Goal: Find specific page/section: Find specific page/section

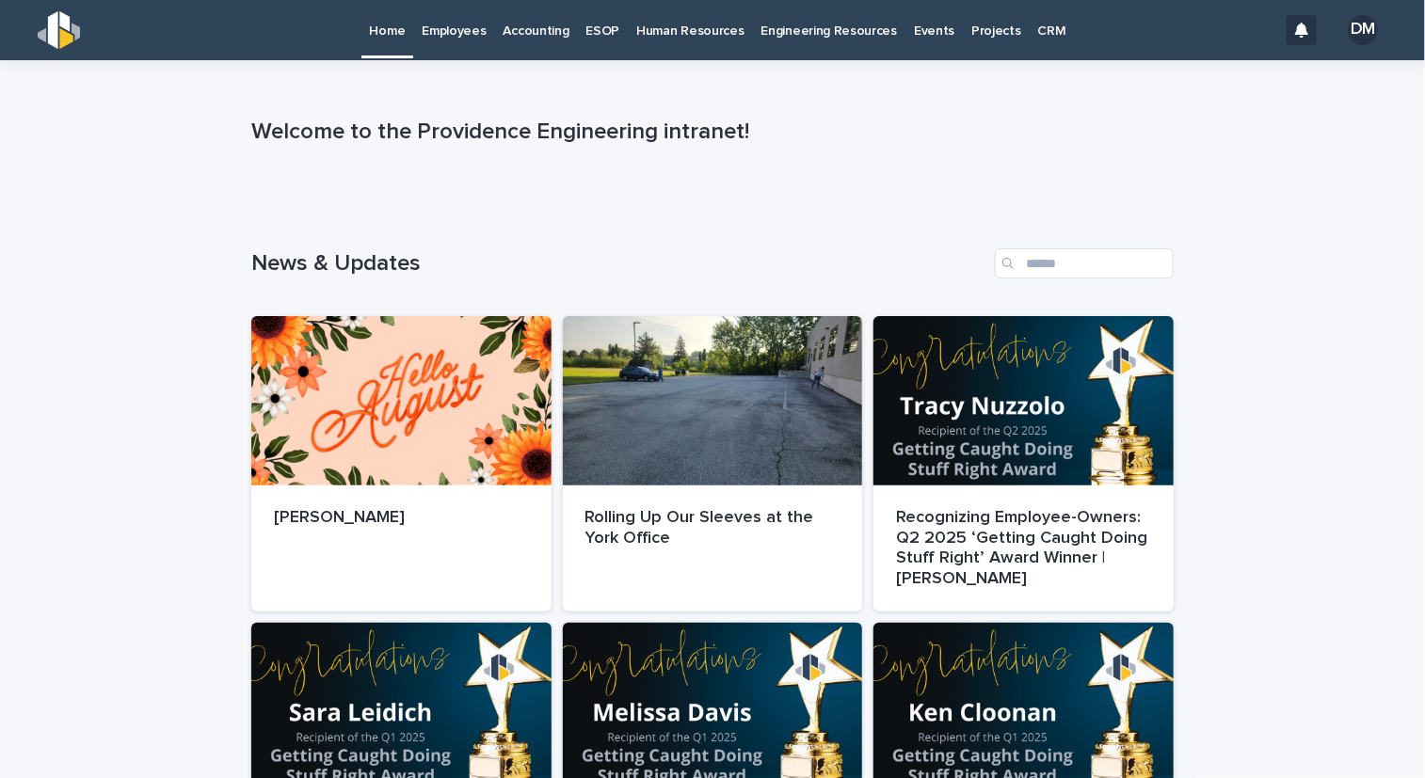
click at [464, 29] on p "Employees" at bounding box center [454, 20] width 64 height 40
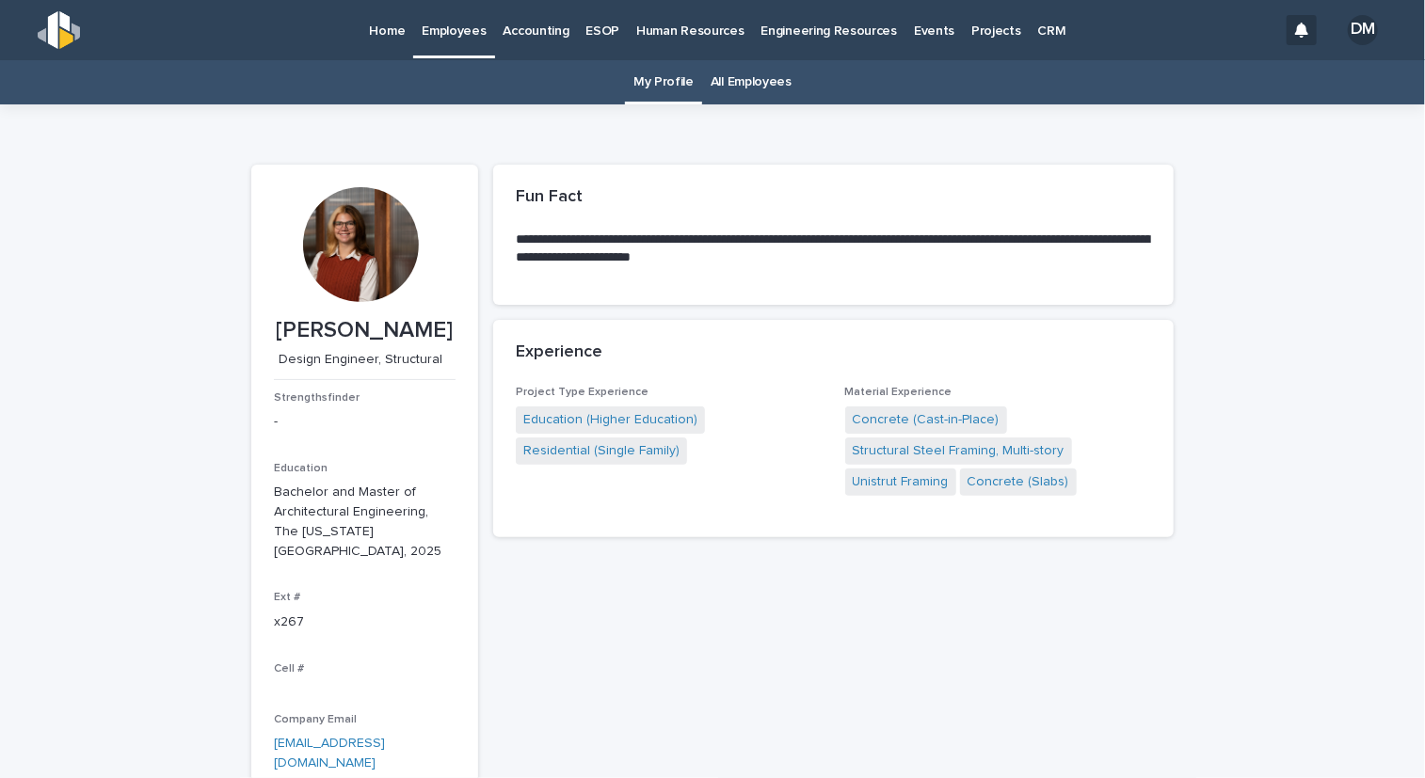
click at [737, 91] on link "All Employees" at bounding box center [750, 82] width 81 height 44
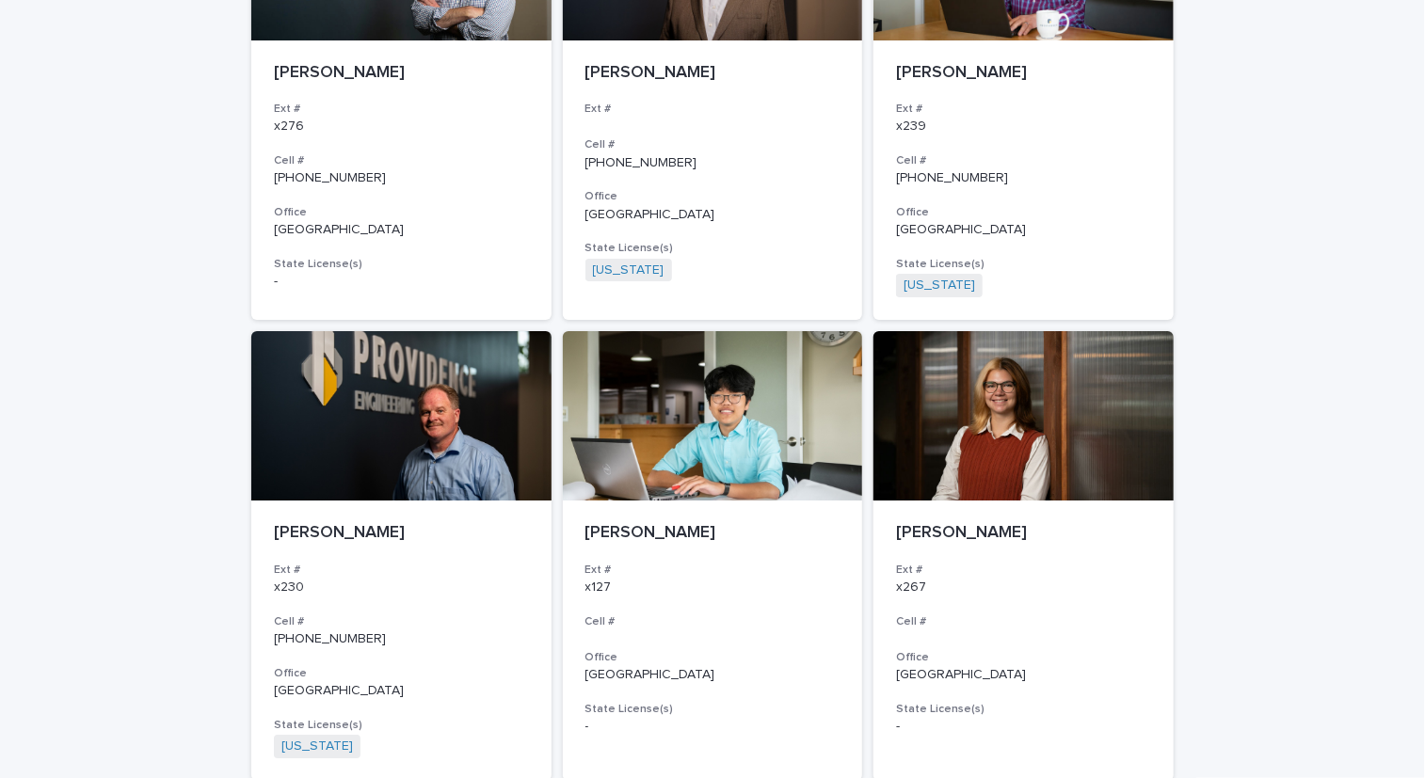
scroll to position [3322, 0]
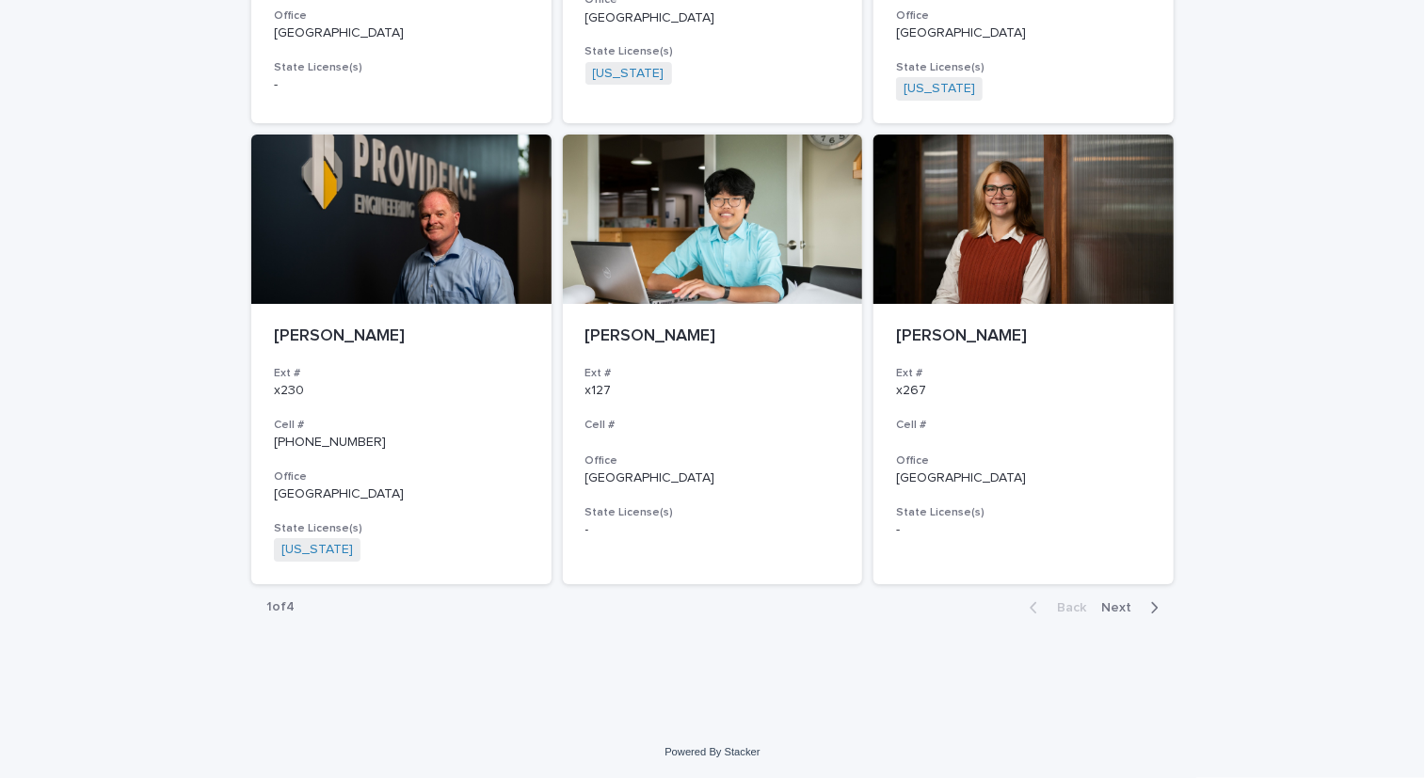
click at [1153, 604] on button "Next" at bounding box center [1133, 607] width 80 height 17
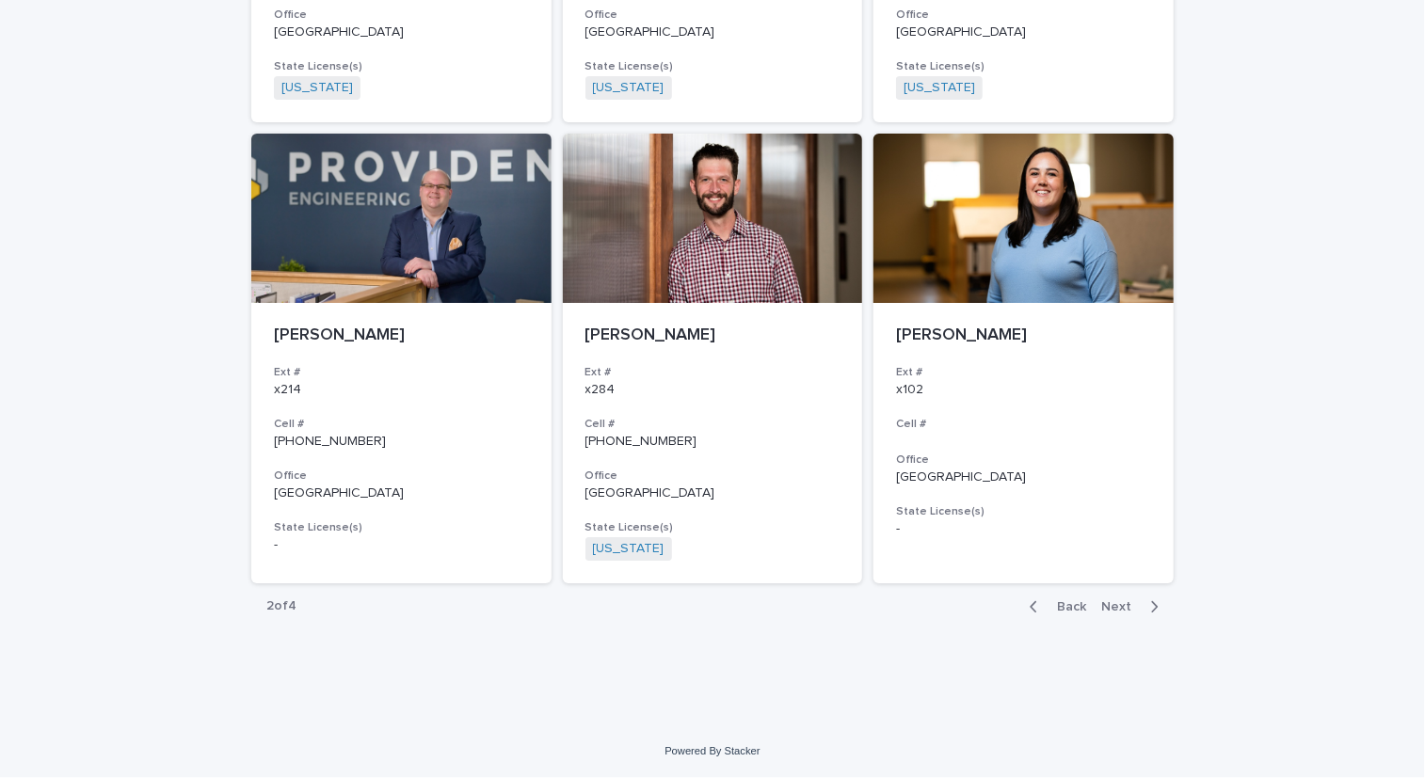
scroll to position [3307, 0]
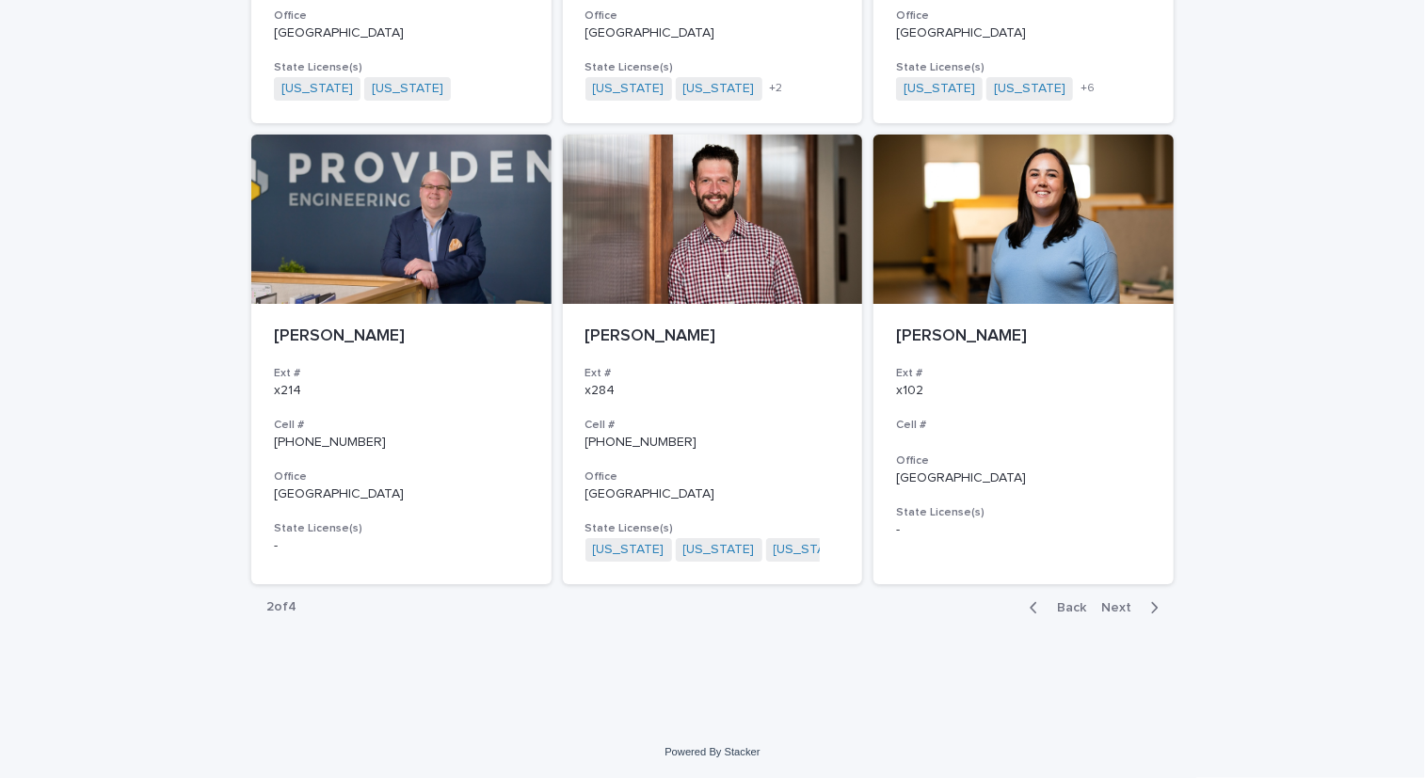
click at [1152, 604] on button "Next" at bounding box center [1133, 607] width 80 height 17
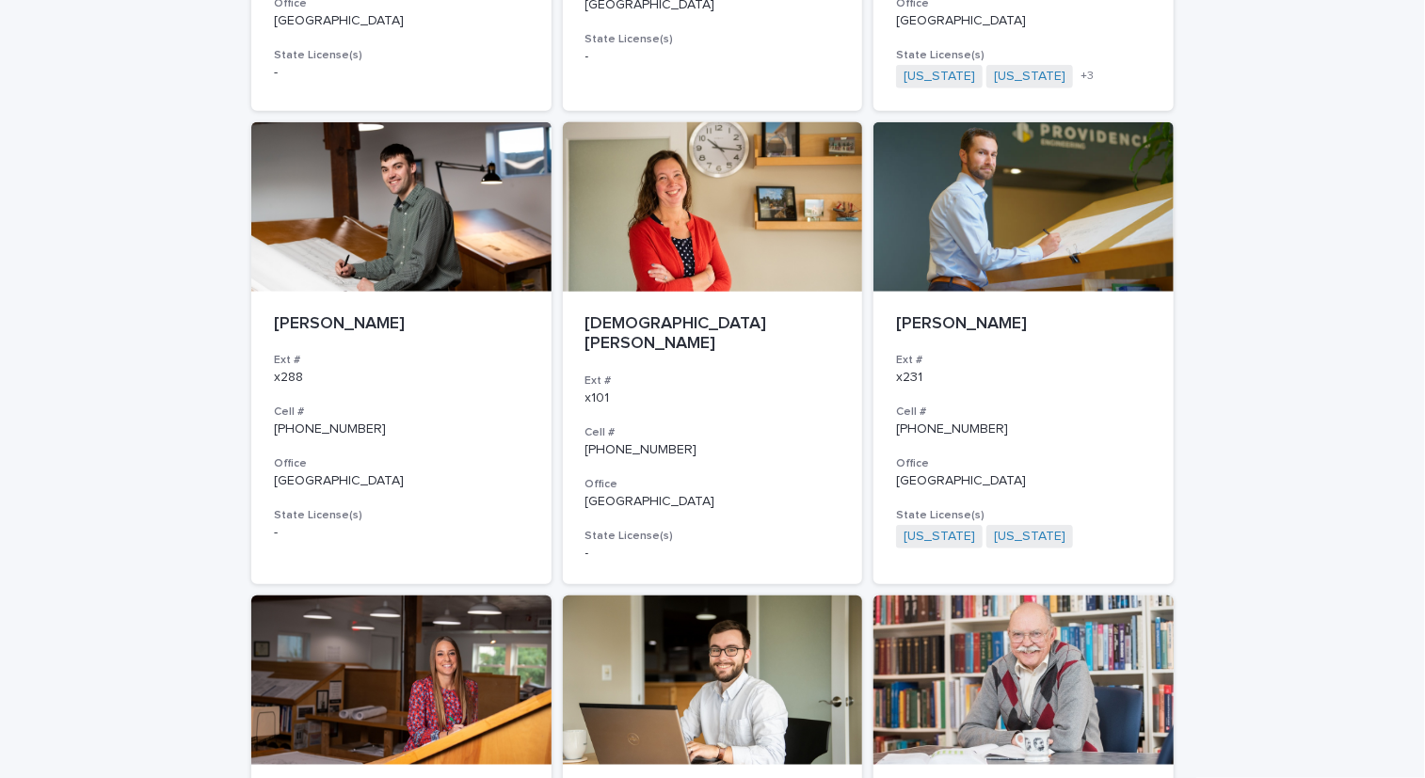
scroll to position [14, 0]
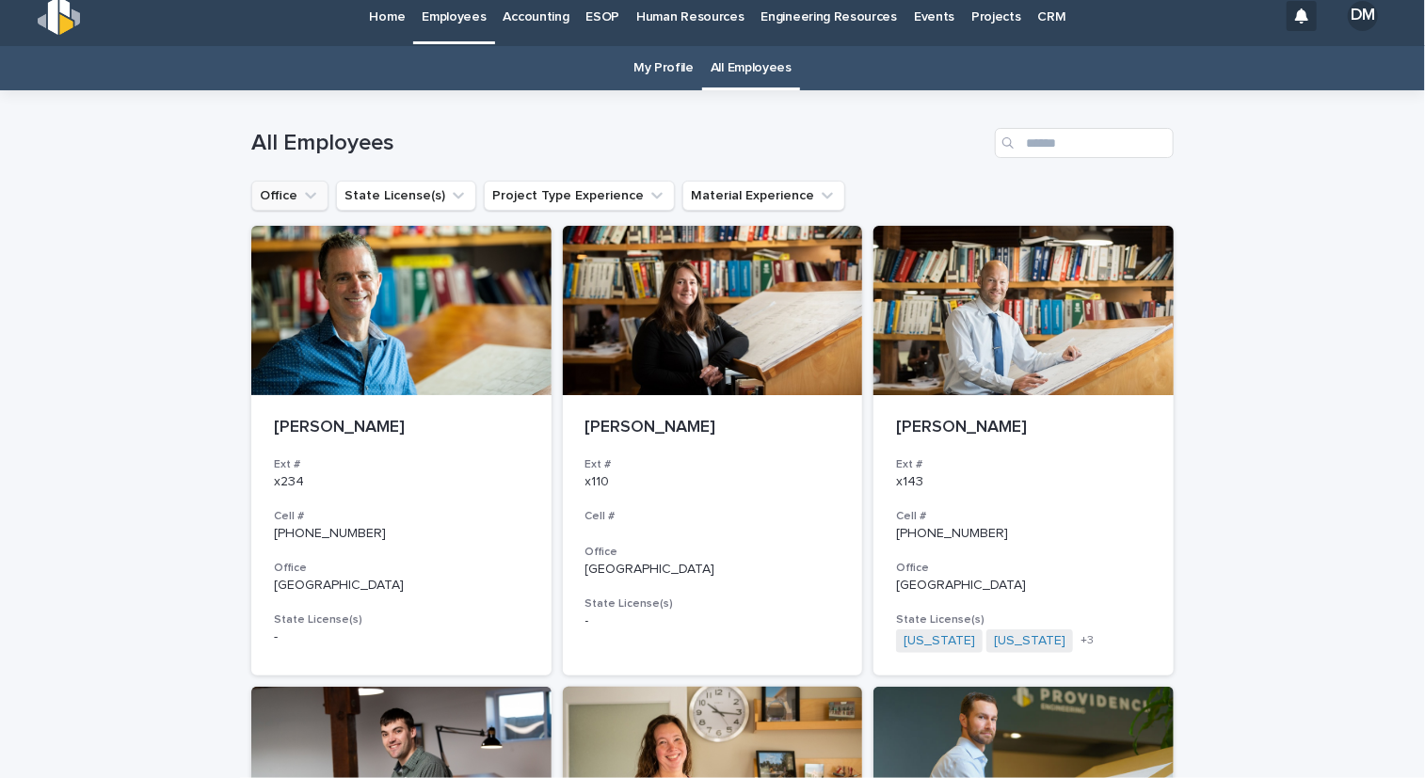
click at [278, 191] on button "Office" at bounding box center [289, 196] width 77 height 30
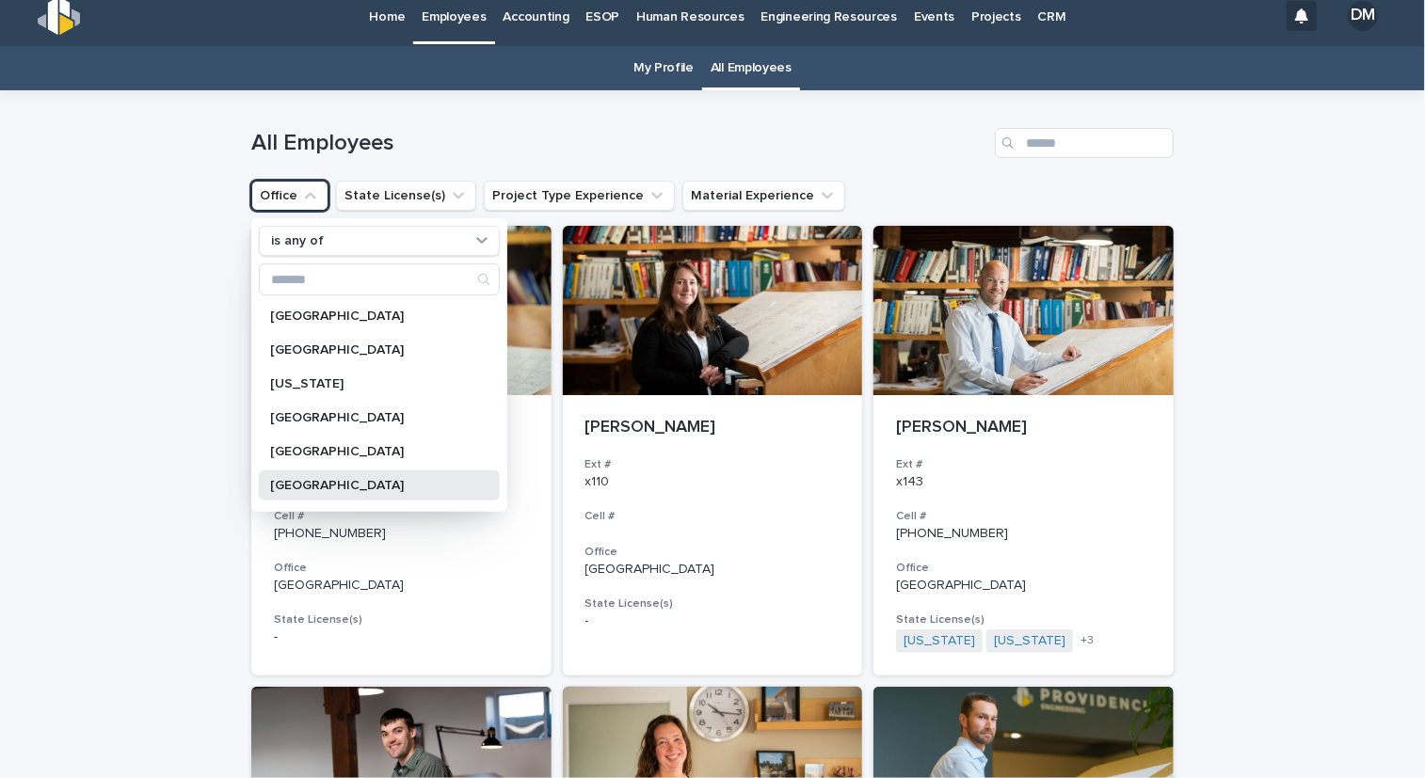
click at [354, 490] on p "[GEOGRAPHIC_DATA]" at bounding box center [369, 485] width 199 height 13
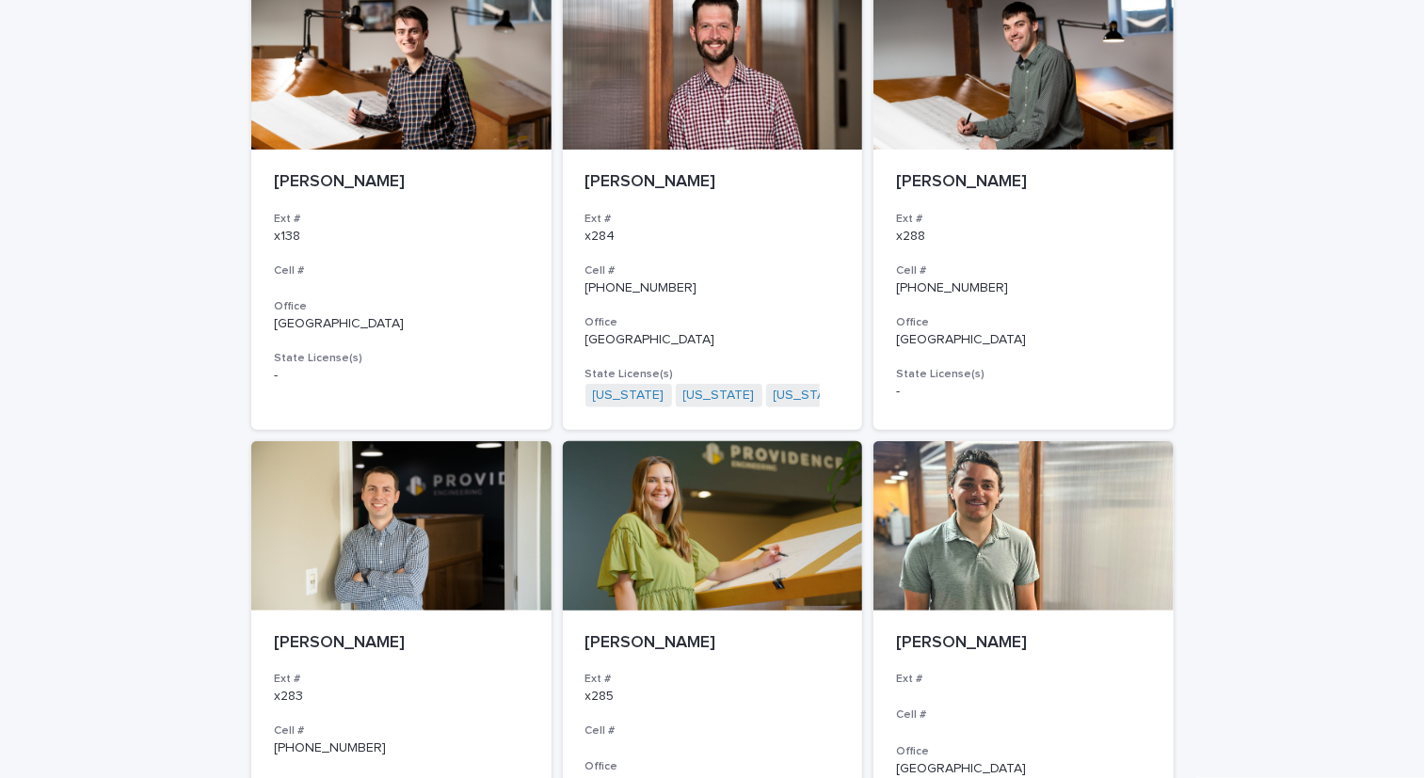
scroll to position [282, 0]
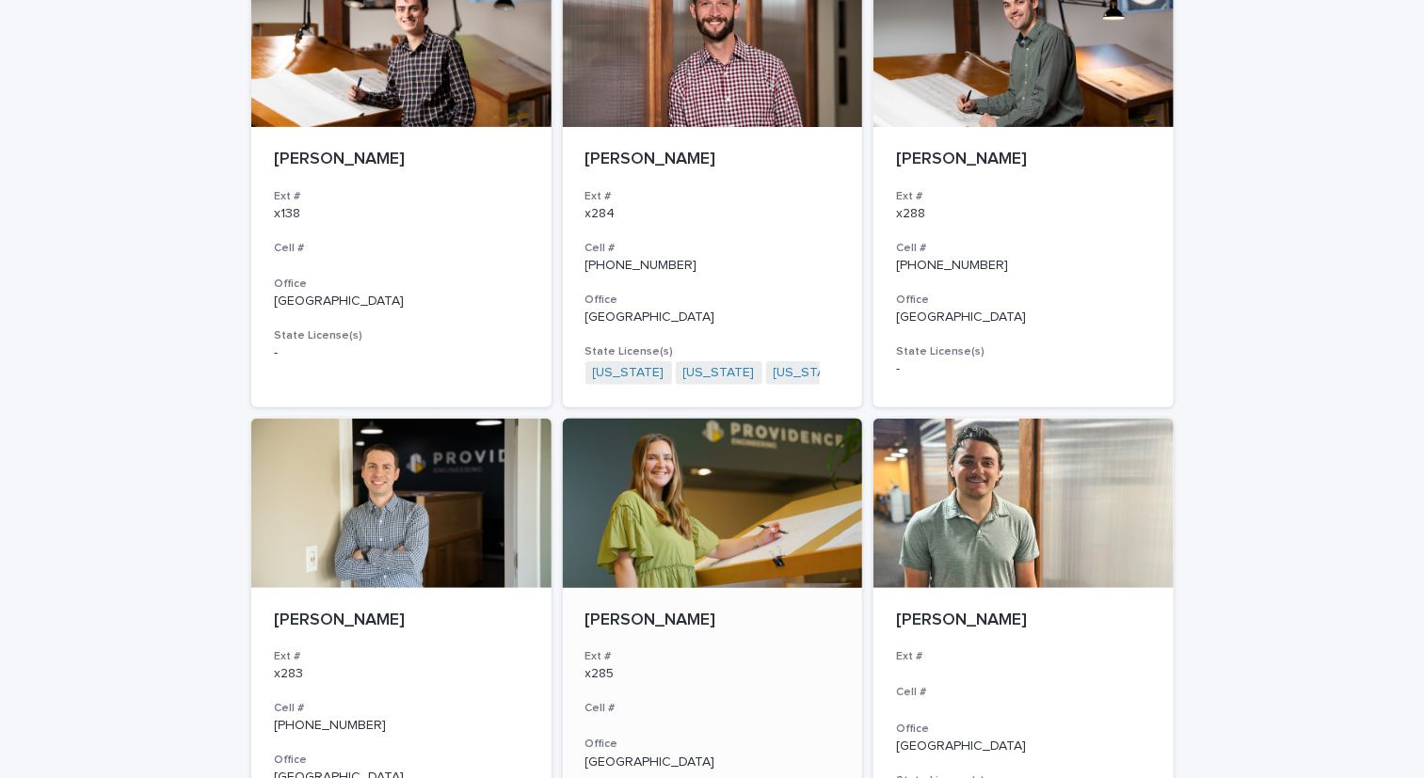
click at [725, 476] on div at bounding box center [713, 503] width 300 height 169
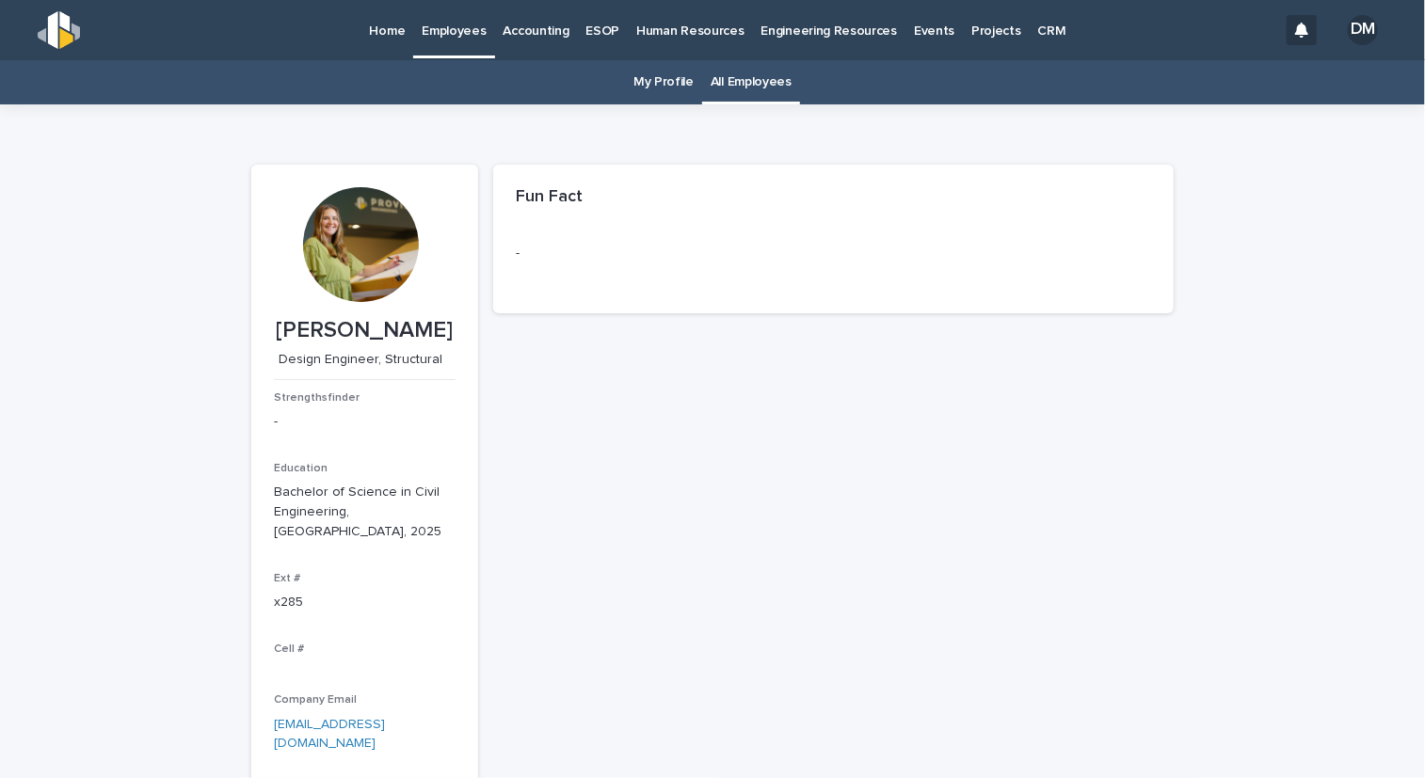
click at [664, 82] on link "My Profile" at bounding box center [663, 82] width 60 height 44
